Goal: Find specific page/section: Find specific page/section

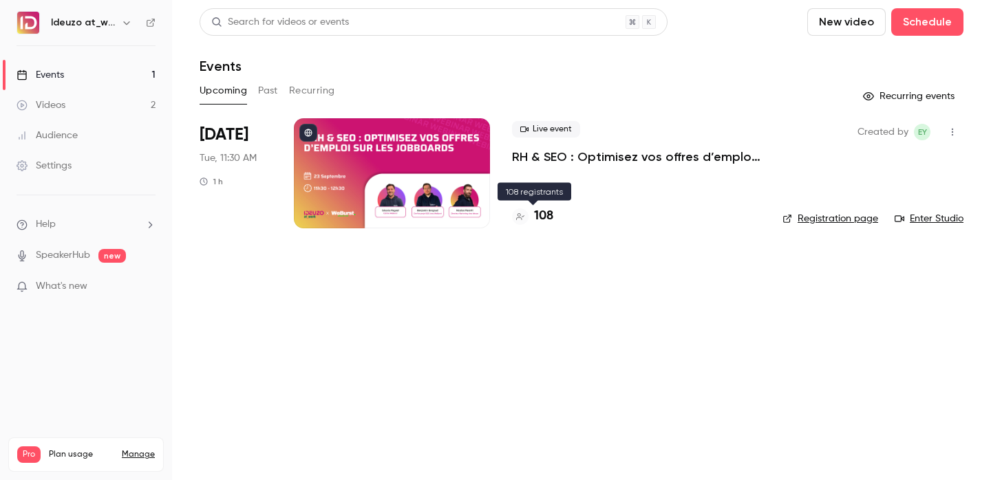
click at [543, 219] on h4 "108" at bounding box center [543, 216] width 19 height 19
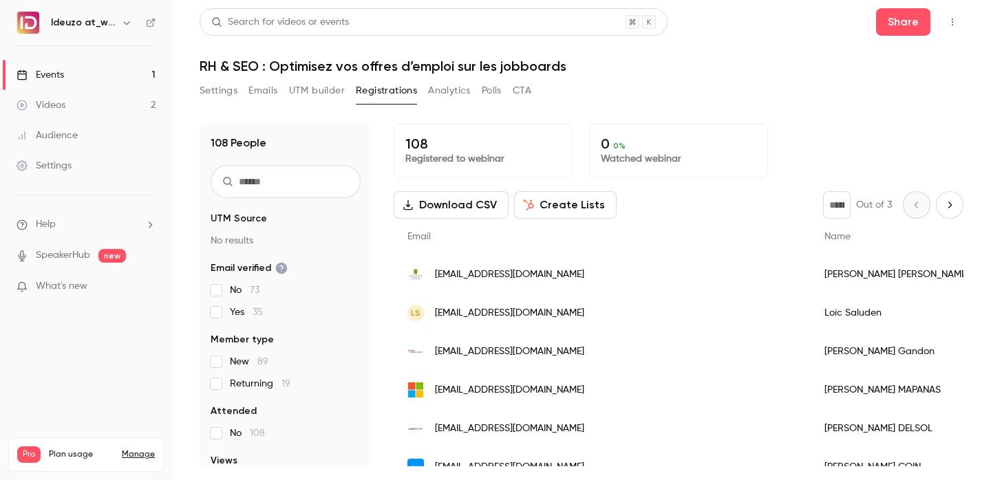
click at [132, 73] on link "Events 1" at bounding box center [86, 75] width 172 height 30
